Goal: Information Seeking & Learning: Learn about a topic

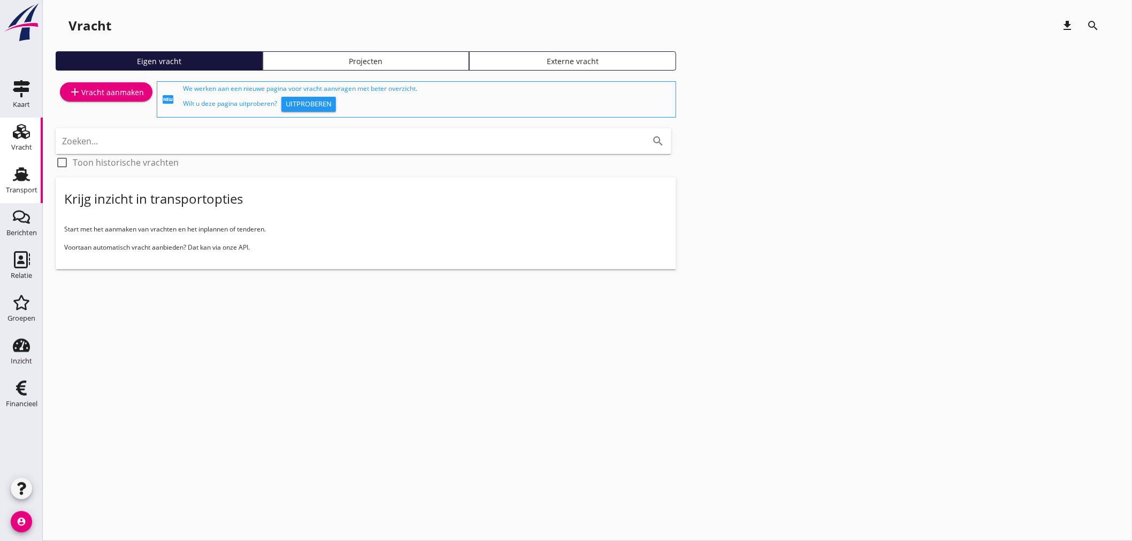
click at [27, 175] on use at bounding box center [21, 174] width 17 height 14
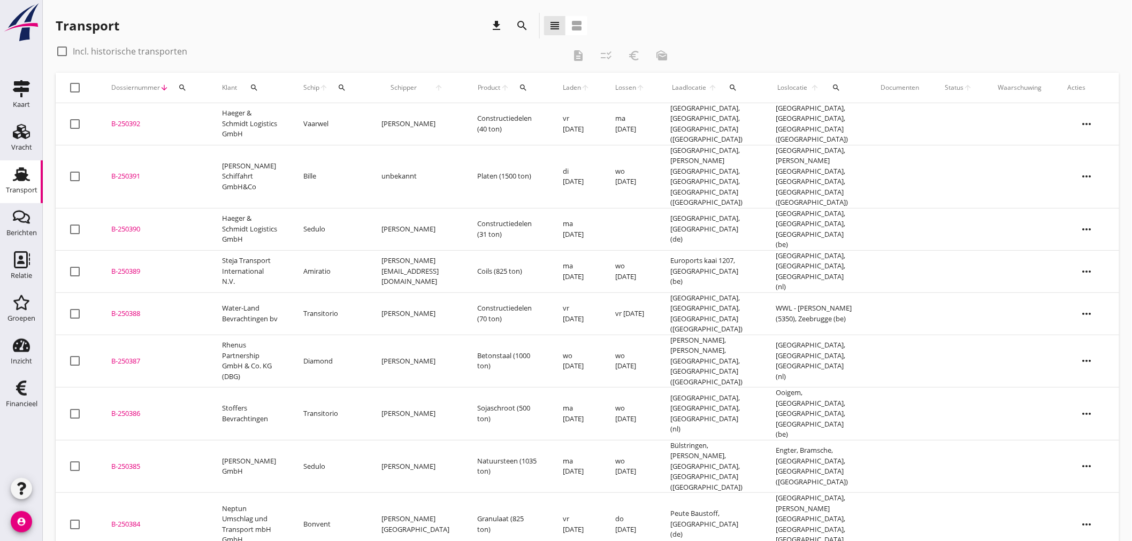
click at [162, 208] on td "B-250390 upload_file Drop hier uw bestand om het aan het dossier toe te voegen" at bounding box center [153, 229] width 111 height 42
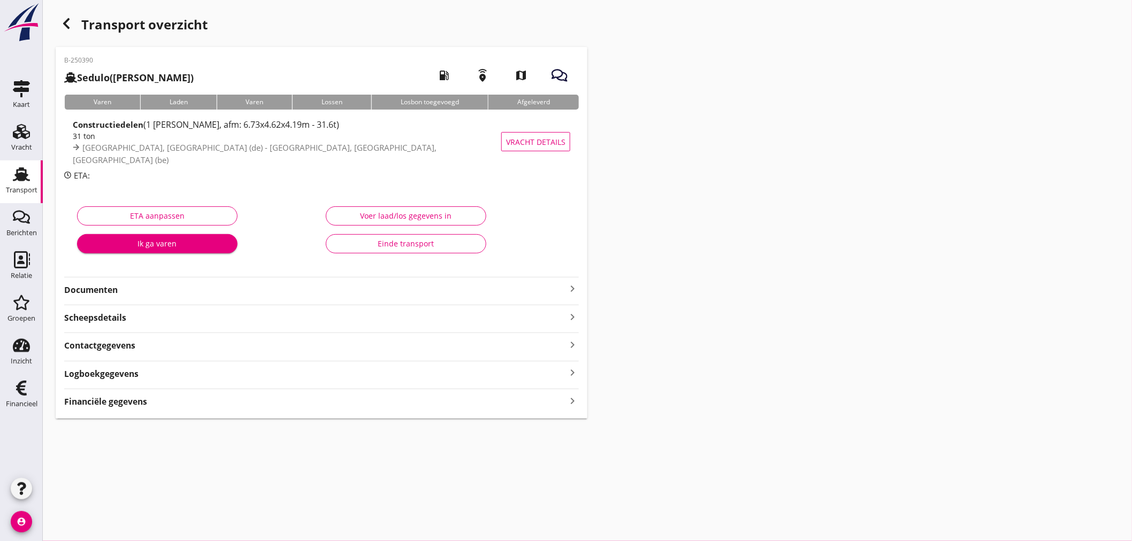
click at [289, 137] on div "31 ton" at bounding box center [289, 135] width 433 height 11
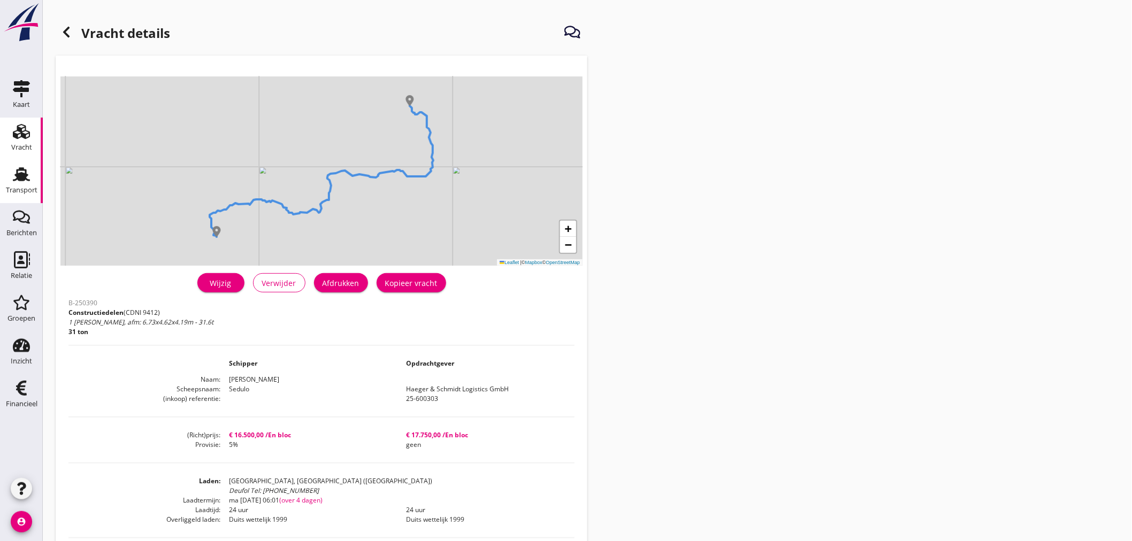
click at [12, 189] on div "Transport" at bounding box center [22, 190] width 32 height 7
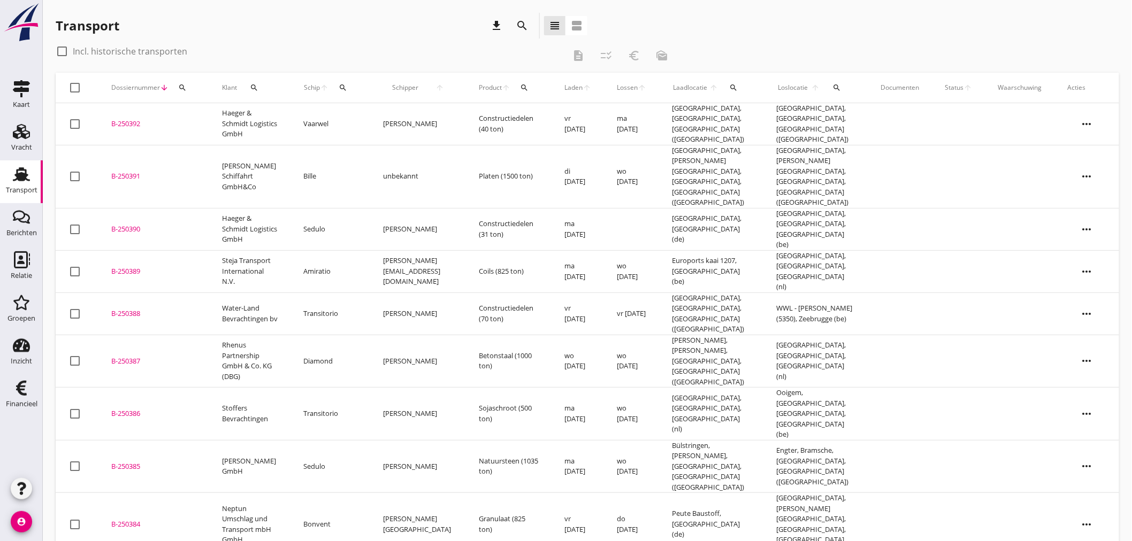
click at [206, 157] on td "B-250391 upload_file Drop hier uw bestand om het aan het dossier toe te voegen" at bounding box center [153, 176] width 111 height 63
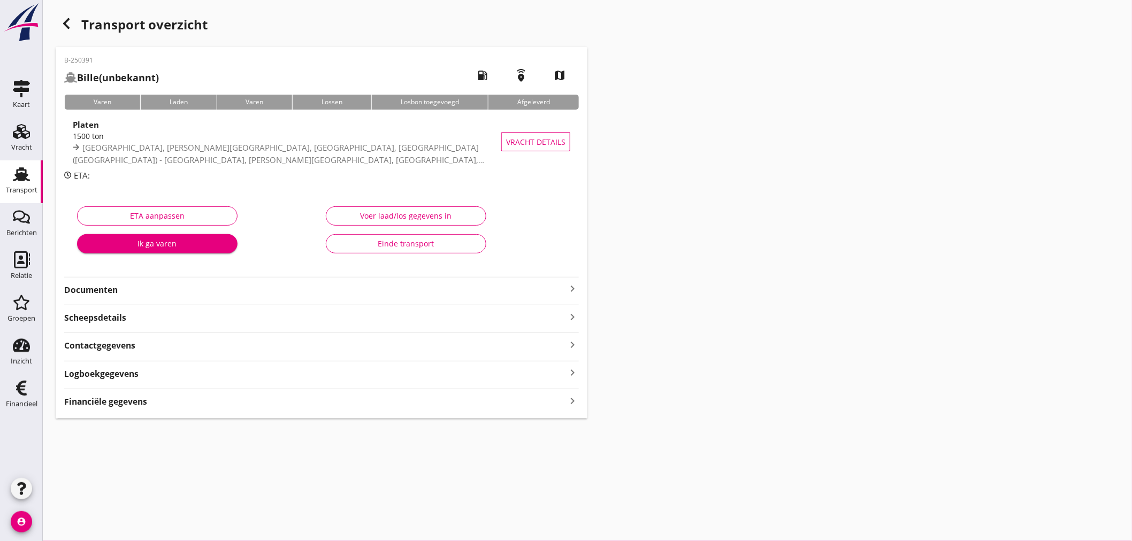
click at [97, 142] on div "[GEOGRAPHIC_DATA], [PERSON_NAME][GEOGRAPHIC_DATA], [GEOGRAPHIC_DATA], [GEOGRAPH…" at bounding box center [304, 154] width 463 height 24
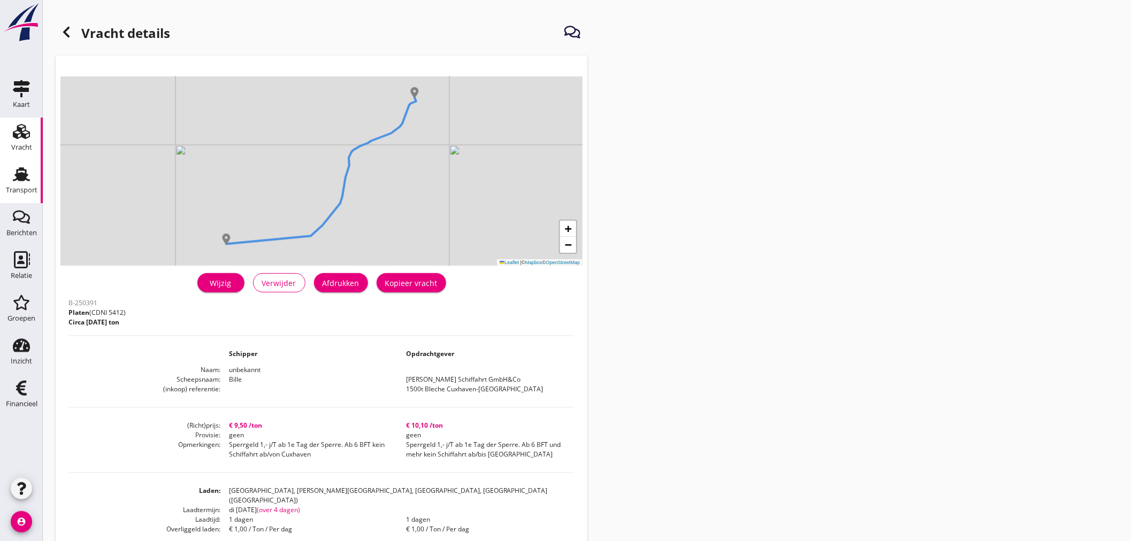
drag, startPoint x: 20, startPoint y: 186, endPoint x: 17, endPoint y: 193, distance: 7.7
click at [20, 186] on div "Transport" at bounding box center [22, 190] width 32 height 15
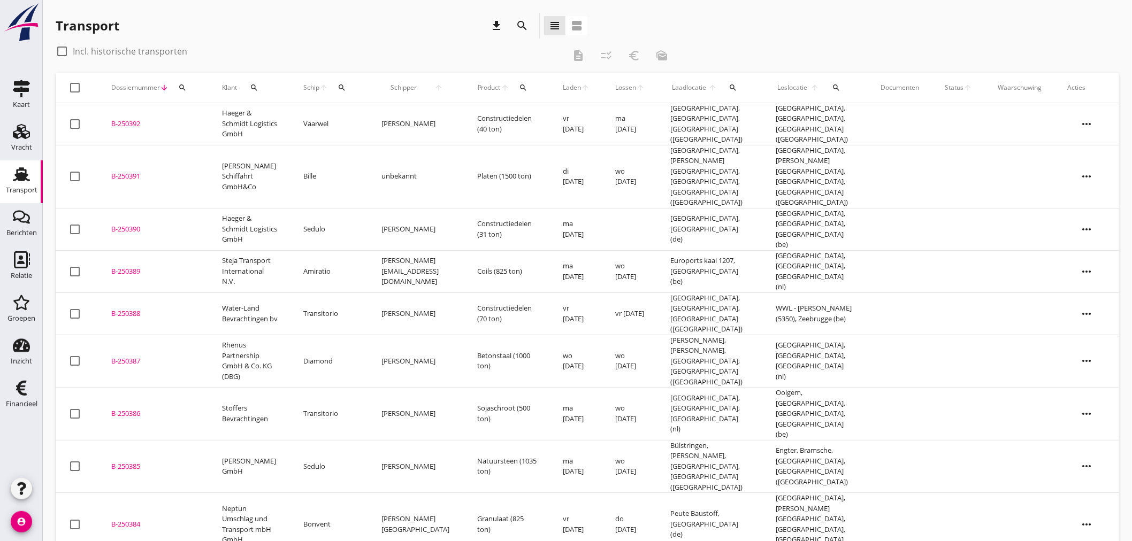
click at [211, 116] on td "Haeger & Schmidt Logistics GmbH" at bounding box center [250, 124] width 82 height 42
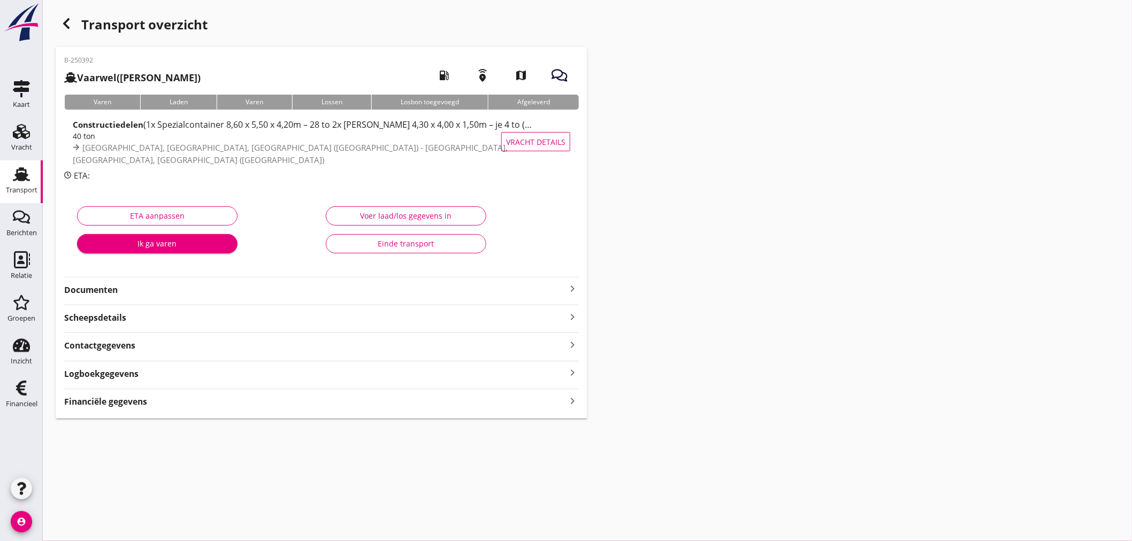
click at [94, 136] on div "40 ton" at bounding box center [304, 135] width 463 height 11
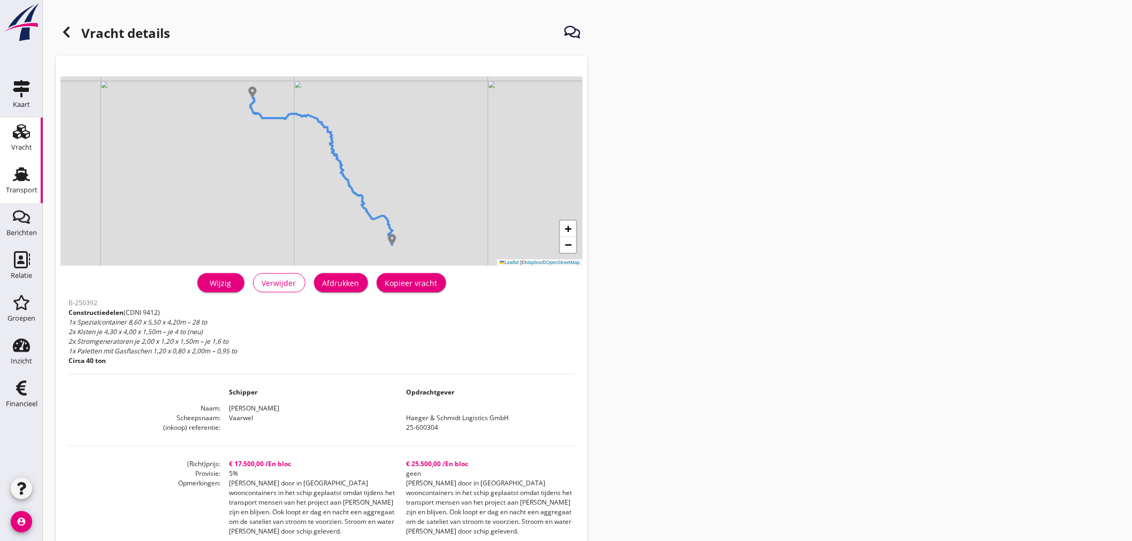
click at [17, 183] on div "Transport" at bounding box center [22, 190] width 32 height 15
